Goal: Task Accomplishment & Management: Use online tool/utility

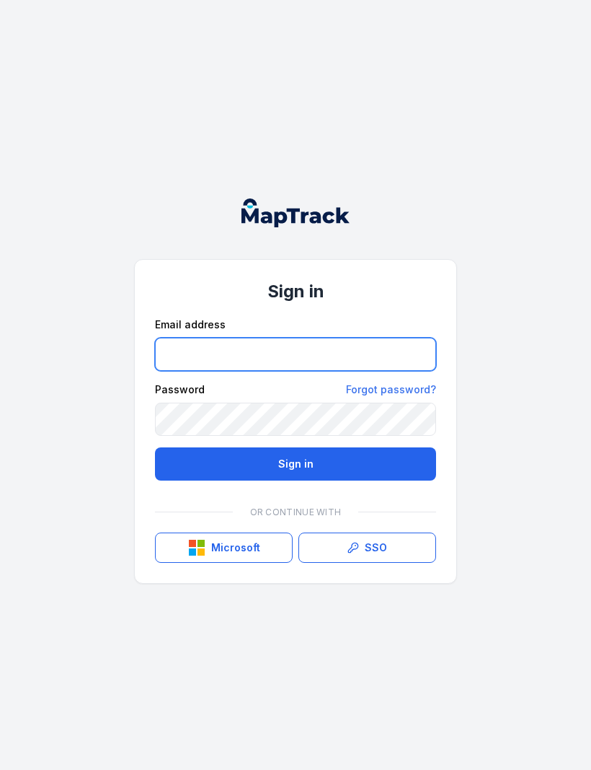
click at [261, 350] on input "email" at bounding box center [295, 354] width 281 height 33
type input "**********"
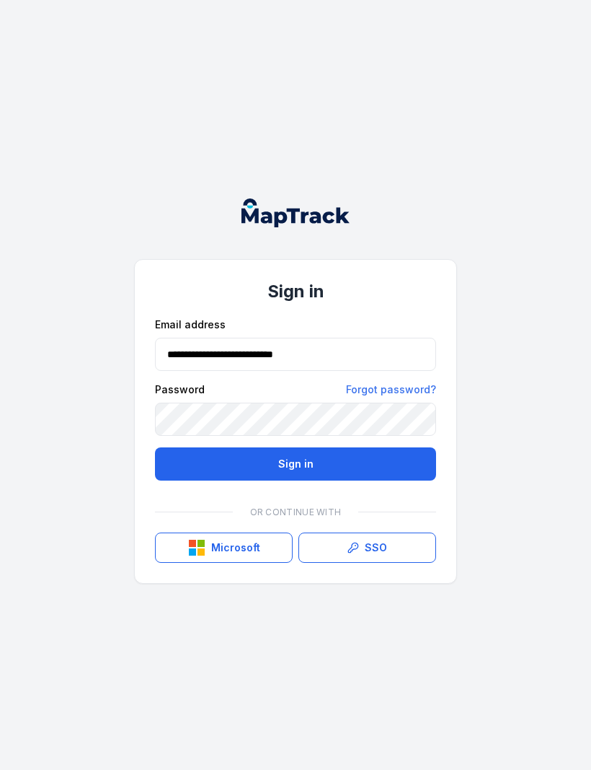
click at [348, 457] on button "Sign in" at bounding box center [295, 463] width 281 height 33
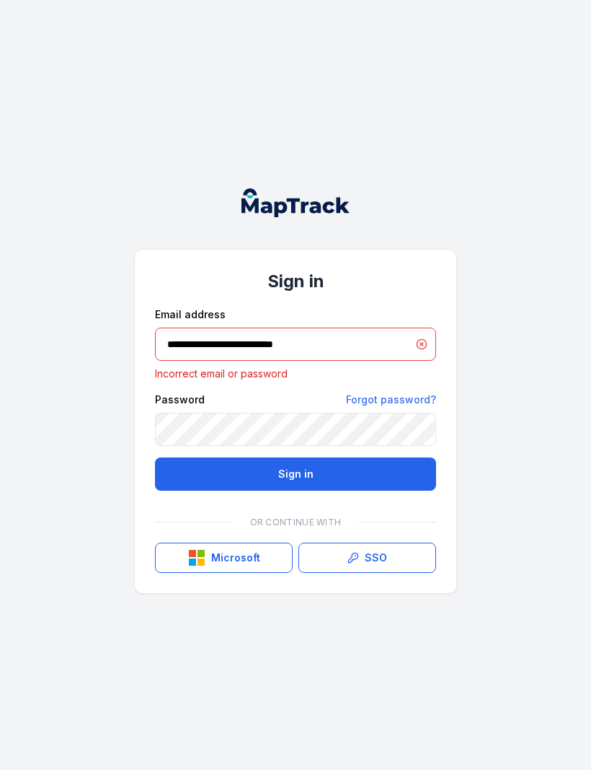
click at [372, 480] on button "Sign in" at bounding box center [295, 473] width 281 height 33
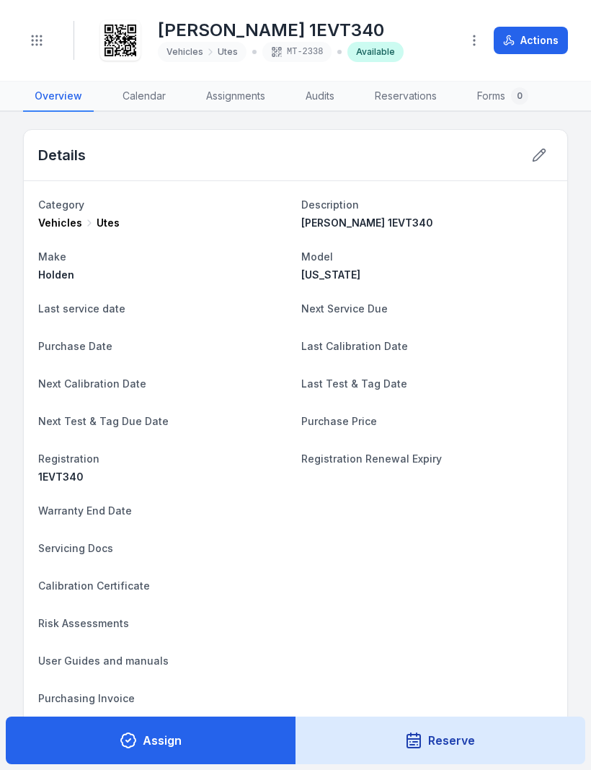
click at [547, 33] on button "Actions" at bounding box center [531, 40] width 74 height 27
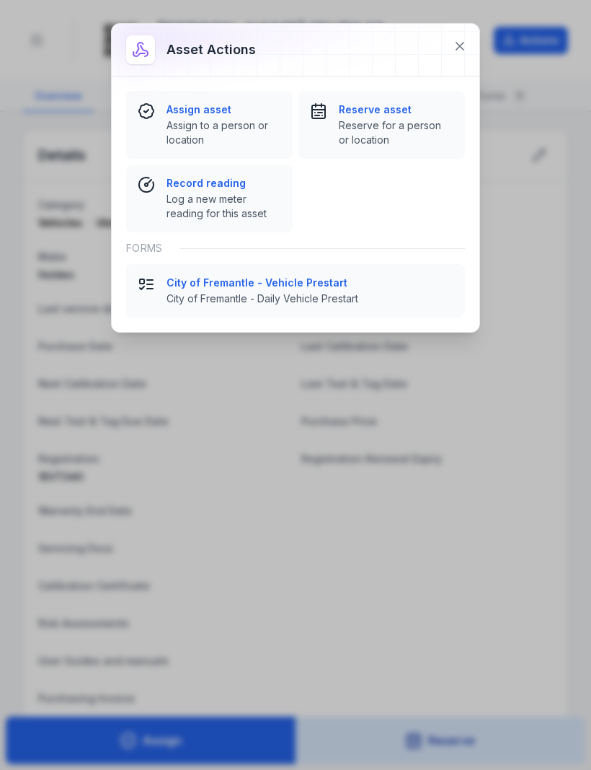
click at [323, 291] on span "City of Fremantle - Daily Vehicle Prestart" at bounding box center [310, 298] width 287 height 14
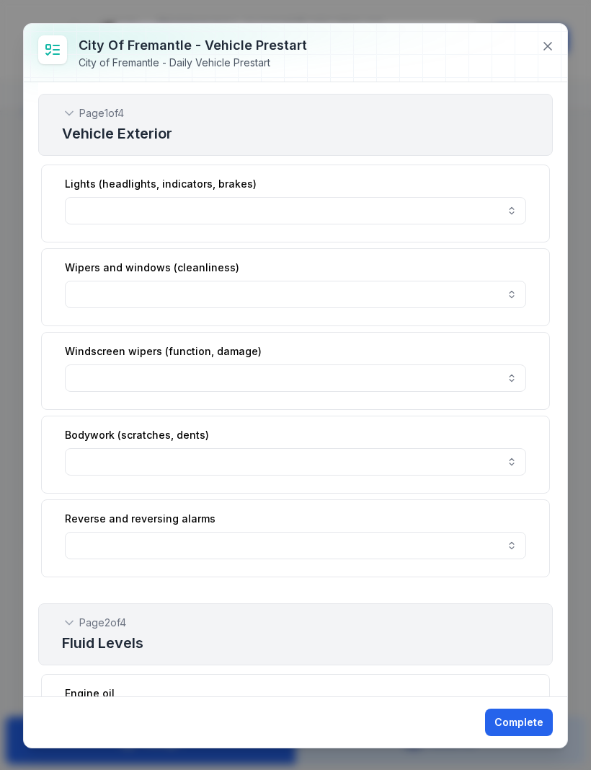
click at [526, 213] on button "button" at bounding box center [296, 210] width 462 height 27
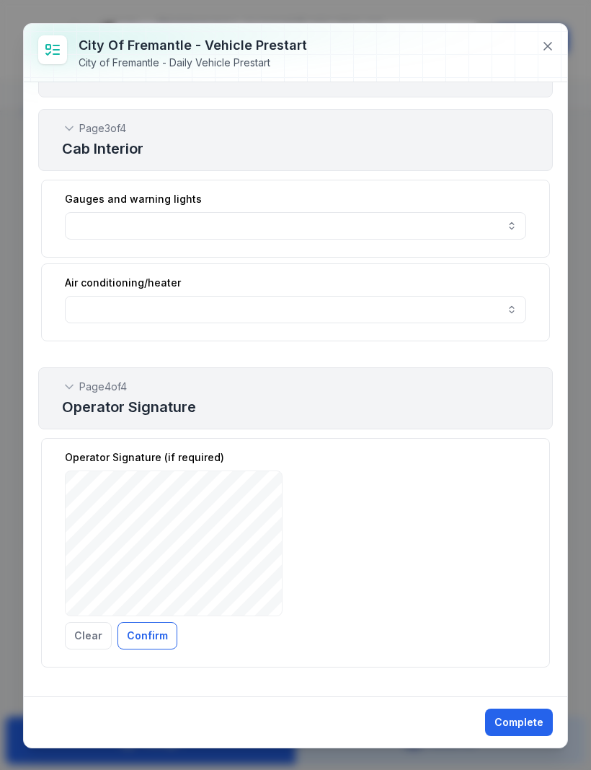
scroll to position [920, 0]
click at [95, 646] on button "Clear" at bounding box center [88, 635] width 47 height 27
